Goal: Task Accomplishment & Management: Manage account settings

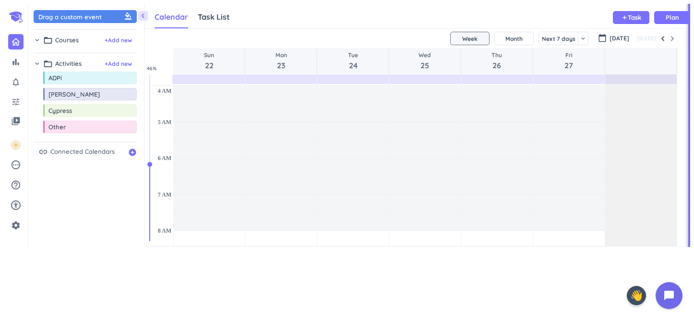
scroll to position [217, 540]
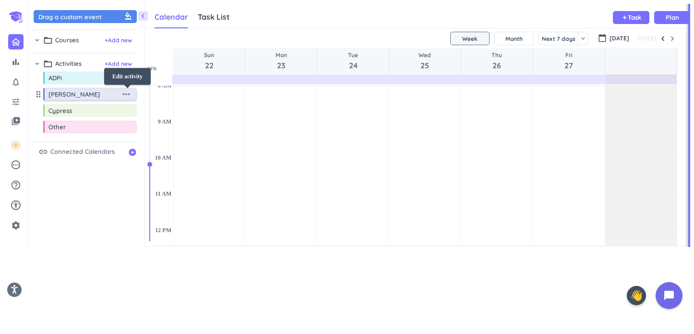
click at [129, 94] on icon "more_horiz" at bounding box center [126, 94] width 11 height 11
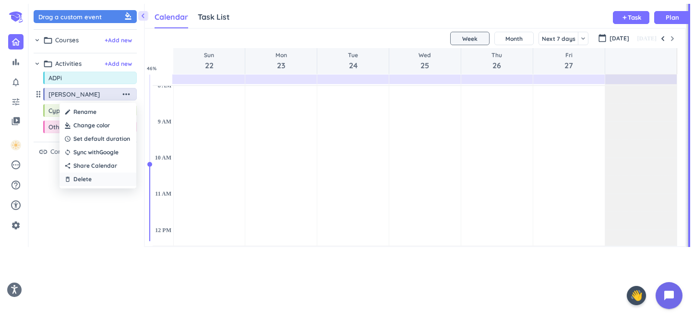
click at [98, 180] on div "delete_outline Delete" at bounding box center [98, 178] width 77 height 13
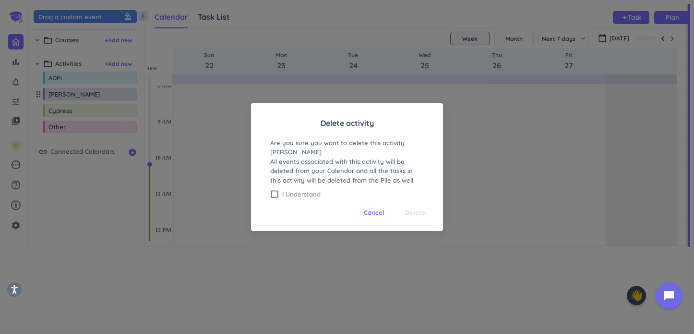
click at [282, 193] on div "check_box_outline_blank I Understand" at bounding box center [347, 194] width 154 height 9
click at [417, 208] on span "Delete" at bounding box center [415, 213] width 20 height 10
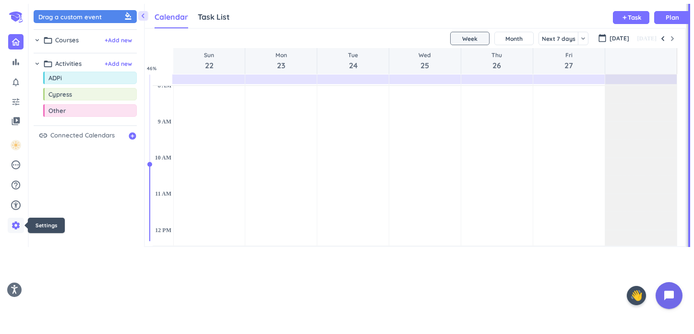
click at [17, 229] on icon "settings" at bounding box center [16, 225] width 10 height 10
